Goal: Task Accomplishment & Management: Complete application form

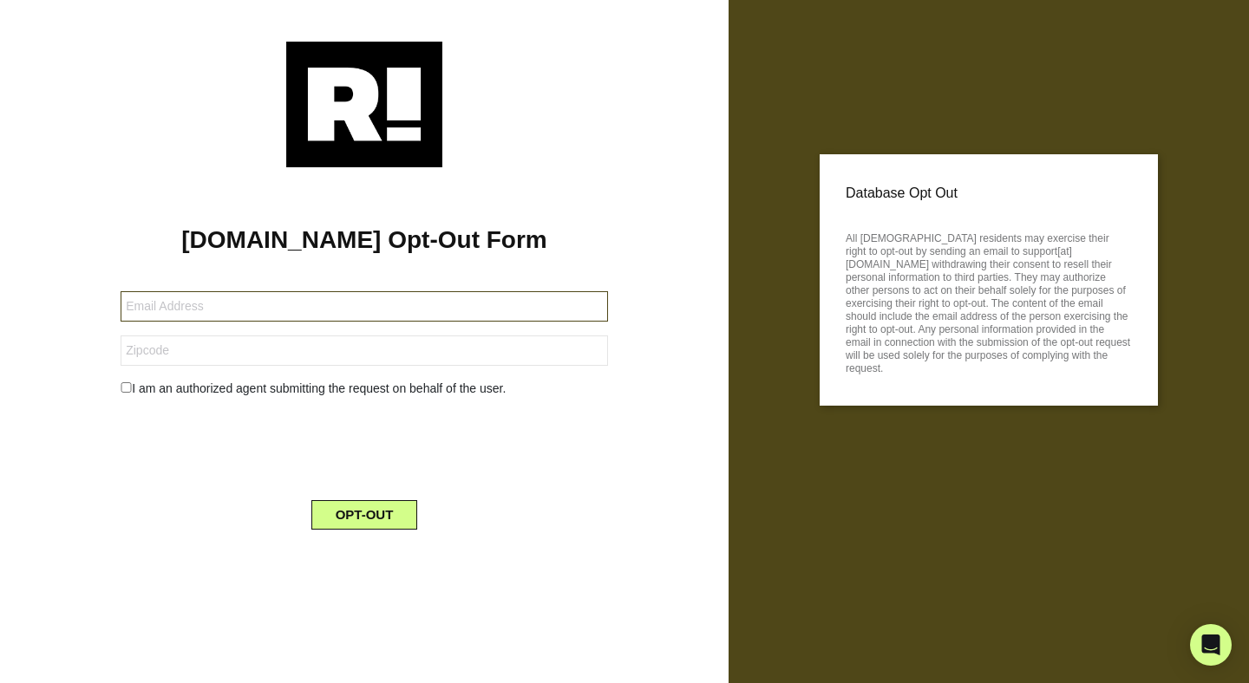
click at [270, 309] on input "text" at bounding box center [364, 306] width 487 height 30
type input "[PERSON_NAME][EMAIL_ADDRESS][DOMAIN_NAME]"
click at [34, 319] on div "[DOMAIN_NAME] Opt-Out Form [PERSON_NAME][EMAIL_ADDRESS][DOMAIN_NAME] I am an au…" at bounding box center [364, 355] width 702 height 376
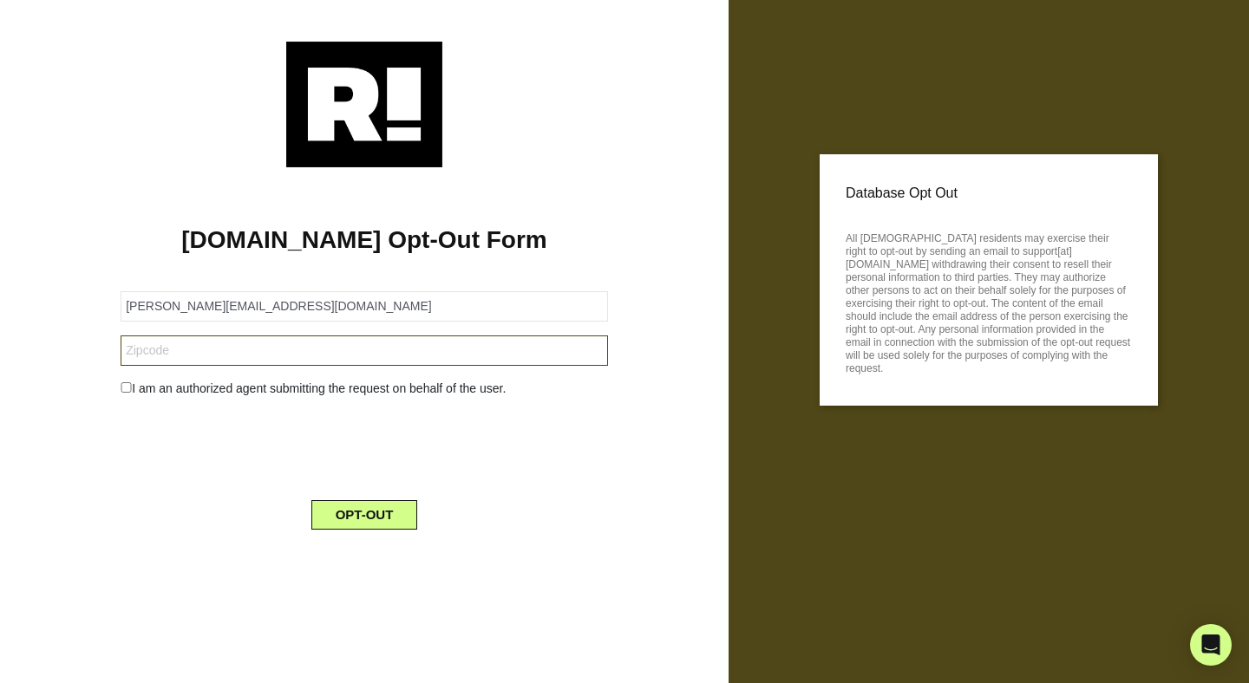
click at [141, 356] on input "text" at bounding box center [364, 351] width 487 height 30
type input "02143"
click at [48, 415] on div "[DOMAIN_NAME] Opt-Out Form [PERSON_NAME][EMAIL_ADDRESS][DOMAIN_NAME] 02143 I am…" at bounding box center [364, 355] width 702 height 376
click at [122, 387] on input "checkbox" at bounding box center [126, 387] width 11 height 10
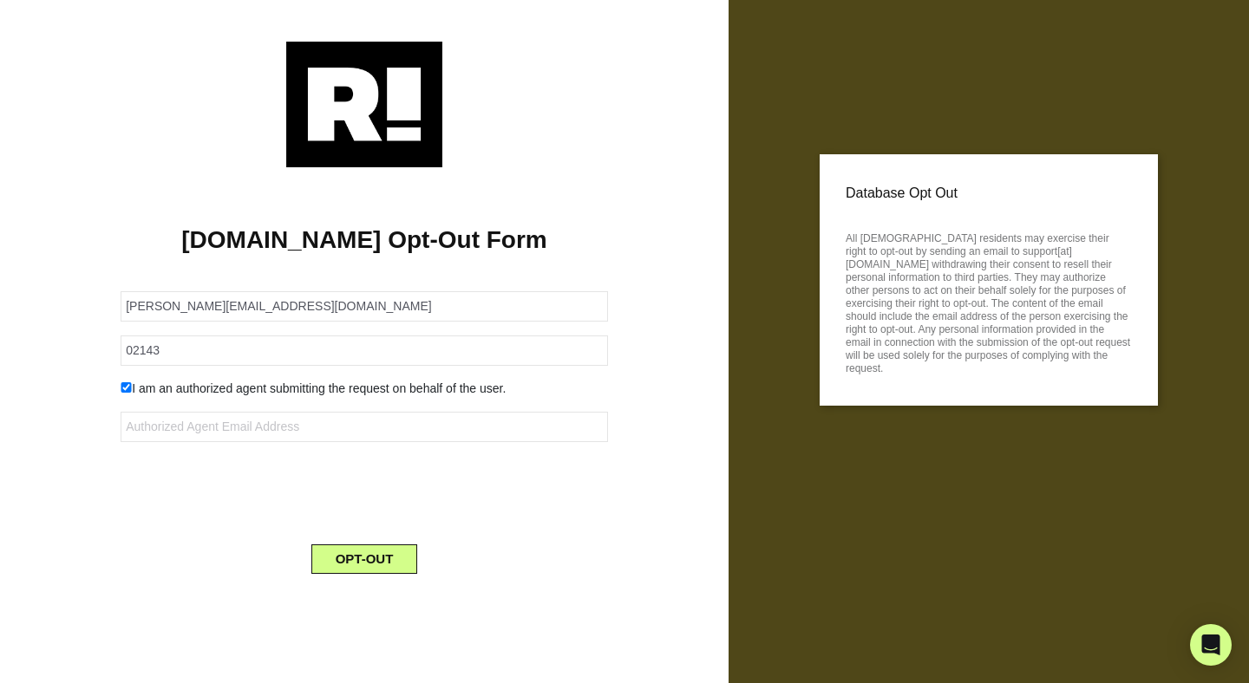
click at [157, 382] on div "I am an authorized agent submitting the request on behalf of the user." at bounding box center [364, 389] width 513 height 18
click at [121, 382] on input "checkbox" at bounding box center [126, 387] width 11 height 10
checkbox input "false"
click at [372, 521] on button "OPT-OUT" at bounding box center [364, 514] width 107 height 29
